Goal: Task Accomplishment & Management: Use online tool/utility

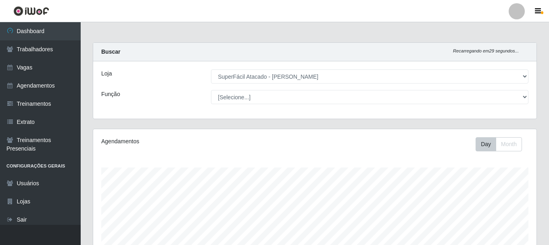
select select "399"
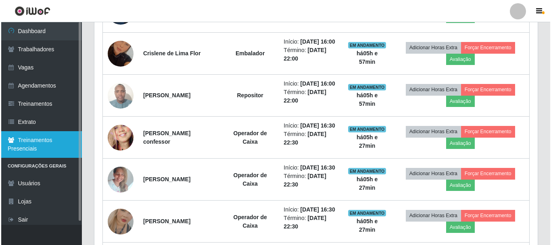
scroll to position [168, 444]
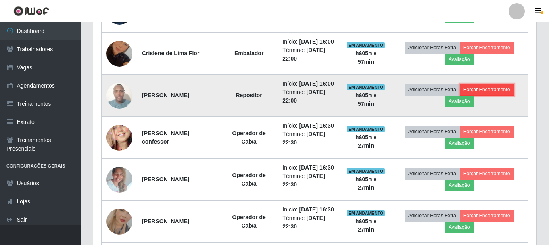
click at [502, 95] on button "Forçar Encerramento" at bounding box center [487, 89] width 54 height 11
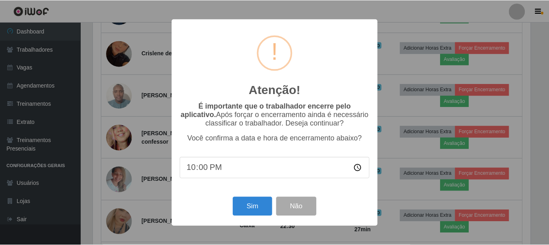
scroll to position [168, 440]
click at [258, 207] on button "Sim" at bounding box center [253, 206] width 39 height 19
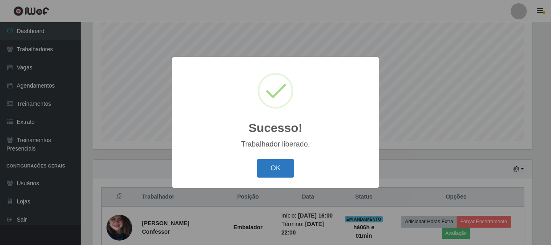
click at [257, 159] on button "OK" at bounding box center [276, 168] width 38 height 19
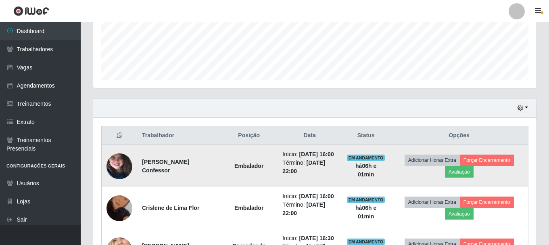
scroll to position [228, 0]
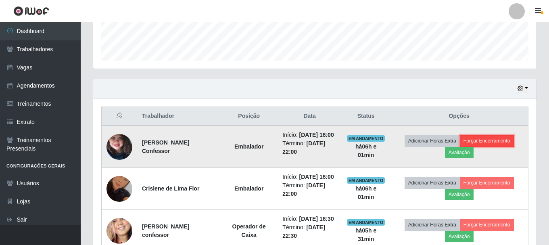
click at [501, 142] on button "Forçar Encerramento" at bounding box center [487, 140] width 54 height 11
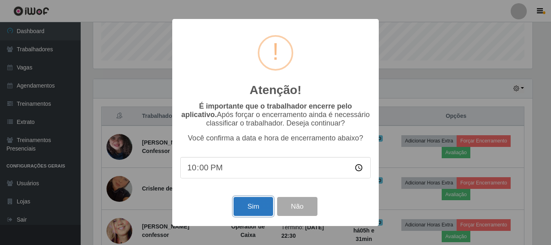
click at [257, 206] on button "Sim" at bounding box center [253, 206] width 39 height 19
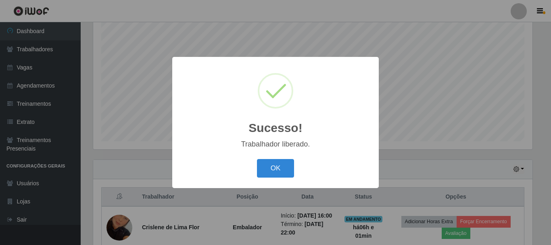
click at [257, 159] on button "OK" at bounding box center [276, 168] width 38 height 19
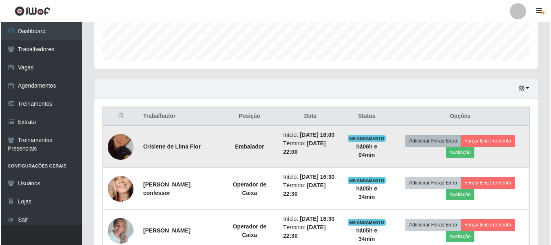
scroll to position [268, 0]
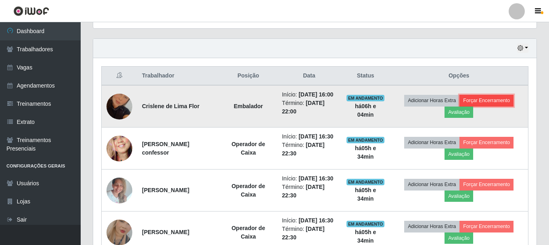
click at [514, 105] on button "Forçar Encerramento" at bounding box center [487, 100] width 54 height 11
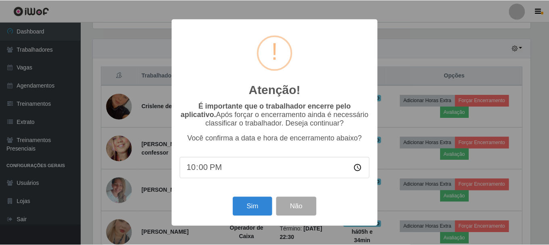
scroll to position [168, 440]
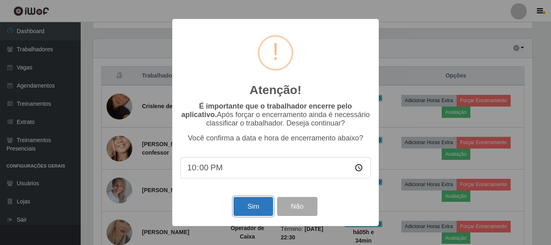
click at [243, 205] on button "Sim" at bounding box center [253, 206] width 39 height 19
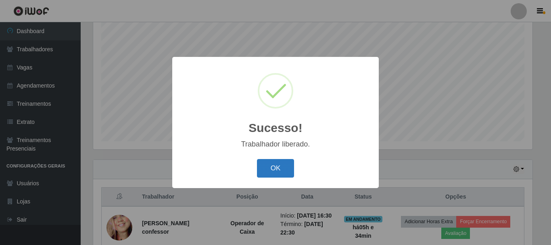
click at [266, 170] on button "OK" at bounding box center [276, 168] width 38 height 19
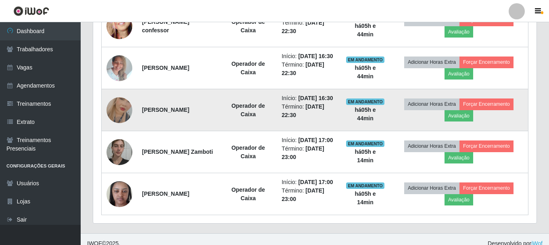
scroll to position [349, 0]
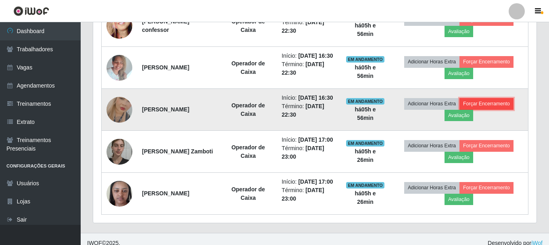
click at [504, 109] on button "Forçar Encerramento" at bounding box center [487, 103] width 54 height 11
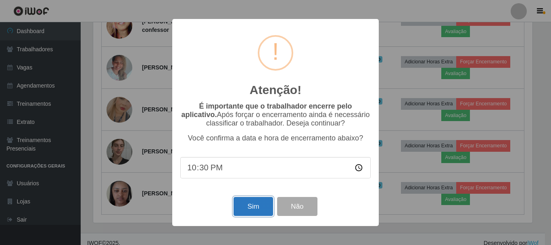
click at [268, 205] on button "Sim" at bounding box center [253, 206] width 39 height 19
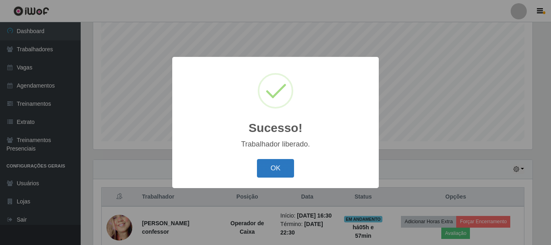
click at [266, 169] on button "OK" at bounding box center [276, 168] width 38 height 19
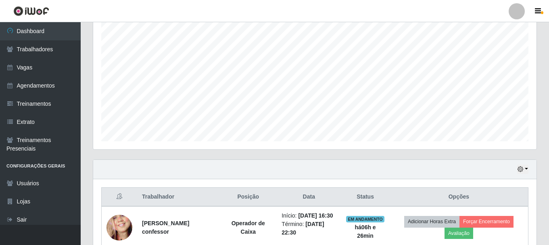
scroll to position [228, 0]
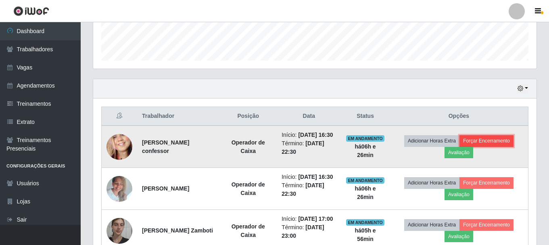
click at [509, 143] on button "Forçar Encerramento" at bounding box center [487, 140] width 54 height 11
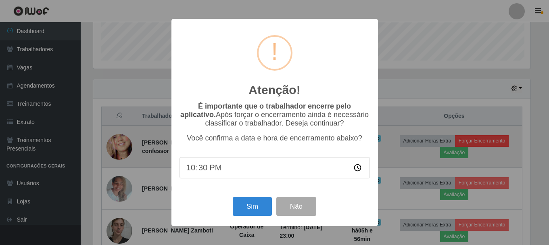
scroll to position [168, 440]
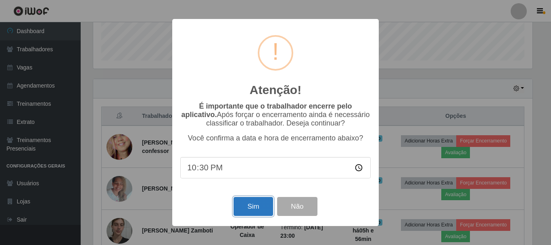
click at [265, 211] on button "Sim" at bounding box center [253, 206] width 39 height 19
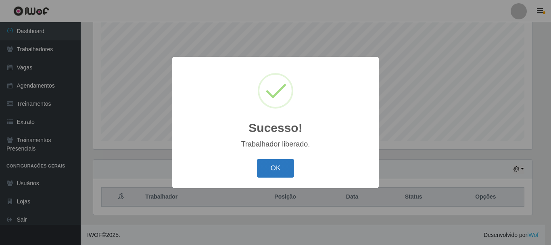
click at [267, 168] on button "OK" at bounding box center [276, 168] width 38 height 19
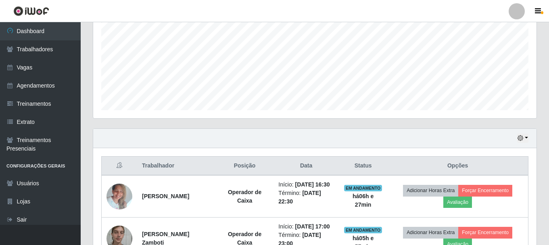
scroll to position [268, 0]
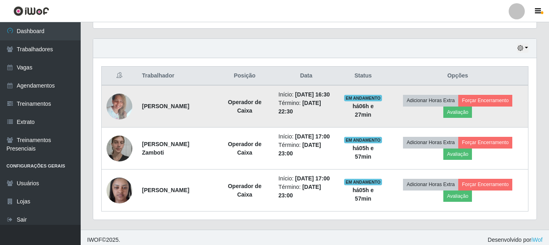
click at [496, 97] on td "Adicionar Horas Extra Forçar Encerramento Avaliação" at bounding box center [457, 106] width 141 height 42
click at [496, 103] on button "Forçar Encerramento" at bounding box center [486, 100] width 54 height 11
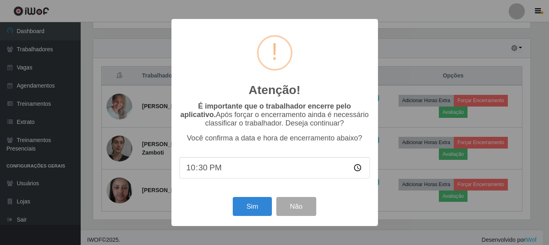
scroll to position [168, 440]
click at [270, 199] on button "Sim" at bounding box center [253, 206] width 39 height 19
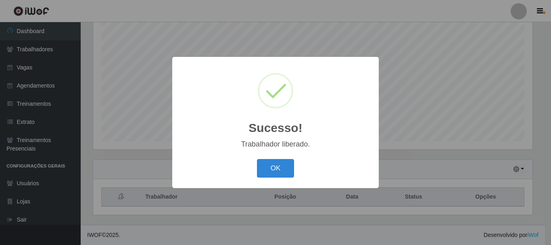
click at [283, 167] on button "OK" at bounding box center [276, 168] width 38 height 19
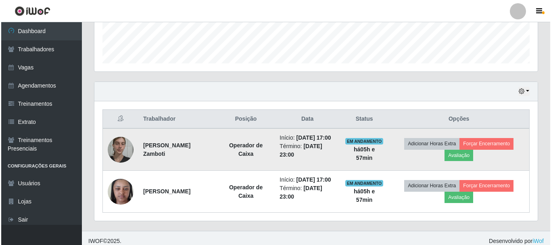
scroll to position [248, 0]
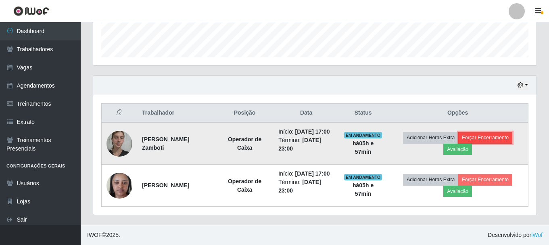
click at [496, 132] on button "Forçar Encerramento" at bounding box center [486, 137] width 54 height 11
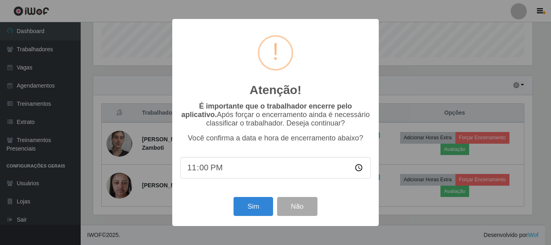
scroll to position [168, 440]
click at [241, 207] on button "Sim" at bounding box center [253, 206] width 39 height 19
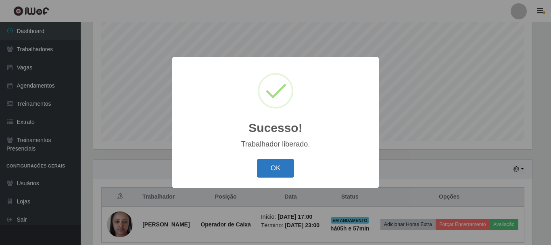
click at [271, 170] on button "OK" at bounding box center [276, 168] width 38 height 19
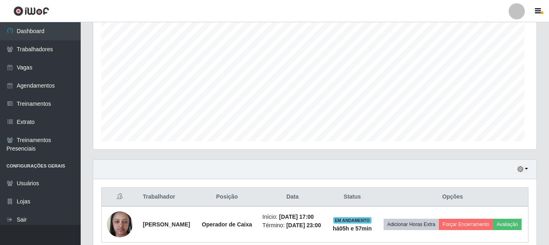
scroll to position [0, 0]
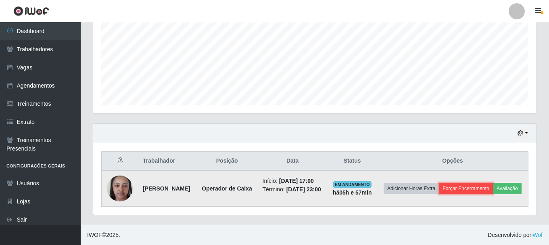
click at [490, 183] on button "Forçar Encerramento" at bounding box center [466, 188] width 54 height 11
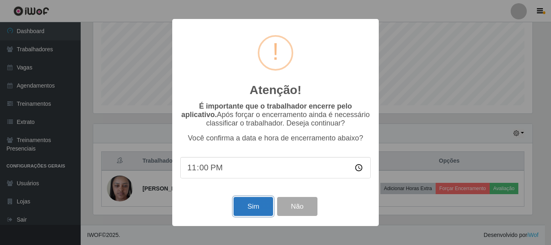
click at [271, 205] on button "Sim" at bounding box center [253, 206] width 39 height 19
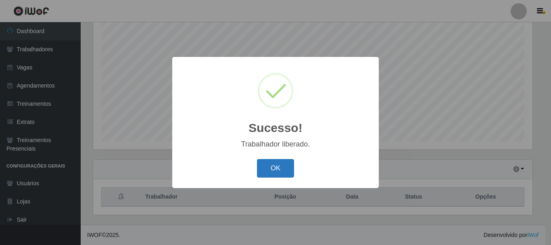
click at [275, 172] on button "OK" at bounding box center [276, 168] width 38 height 19
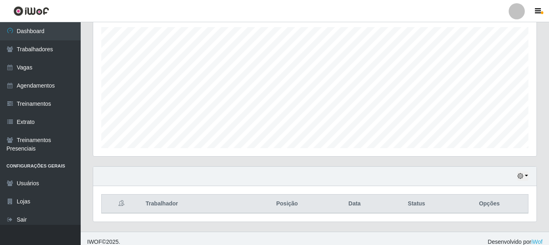
scroll to position [147, 0]
